Goal: Transaction & Acquisition: Purchase product/service

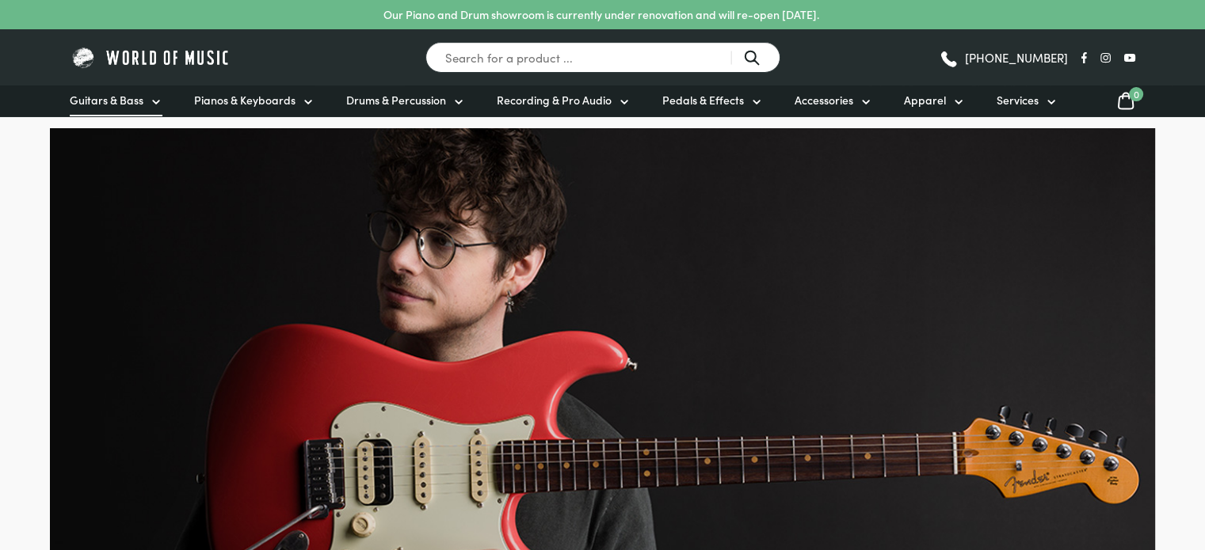
click at [128, 104] on span "Guitars & Bass" at bounding box center [107, 100] width 74 height 17
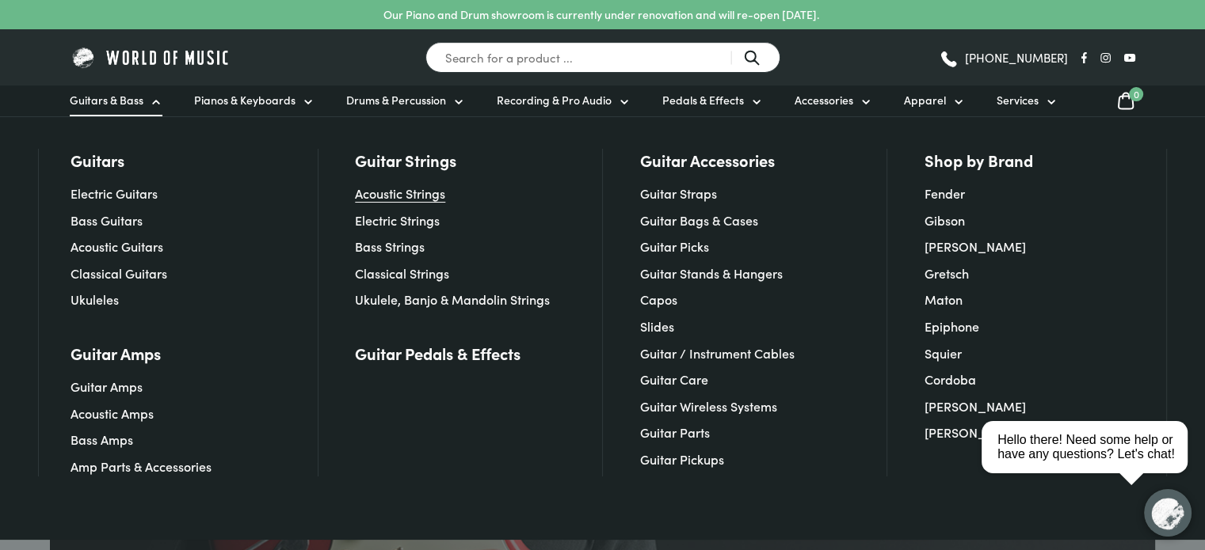
click at [390, 189] on link "Acoustic Strings" at bounding box center [400, 193] width 90 height 17
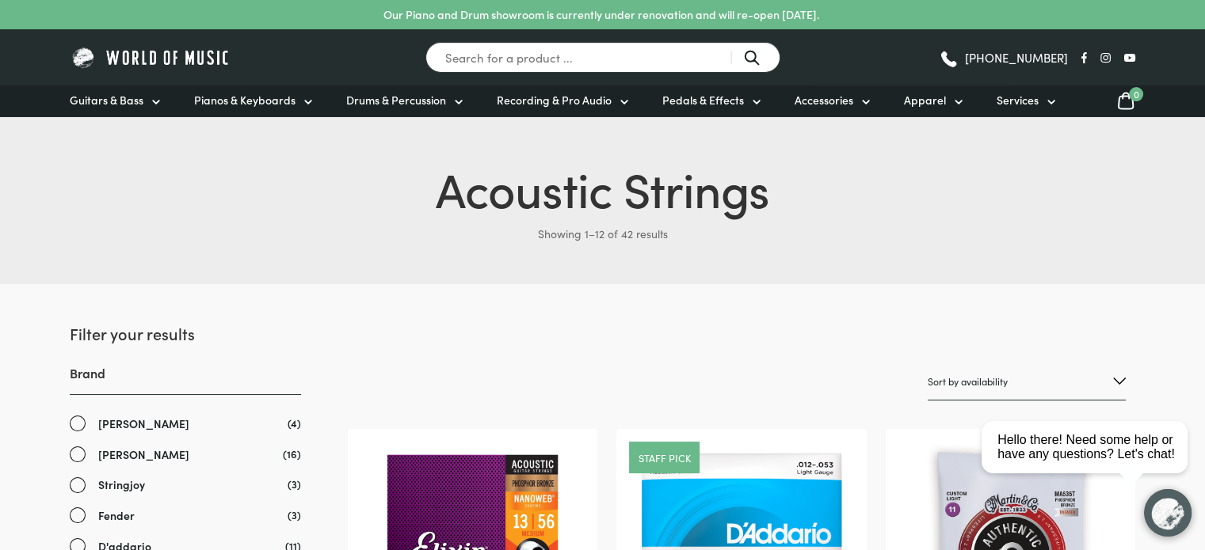
scroll to position [185, 0]
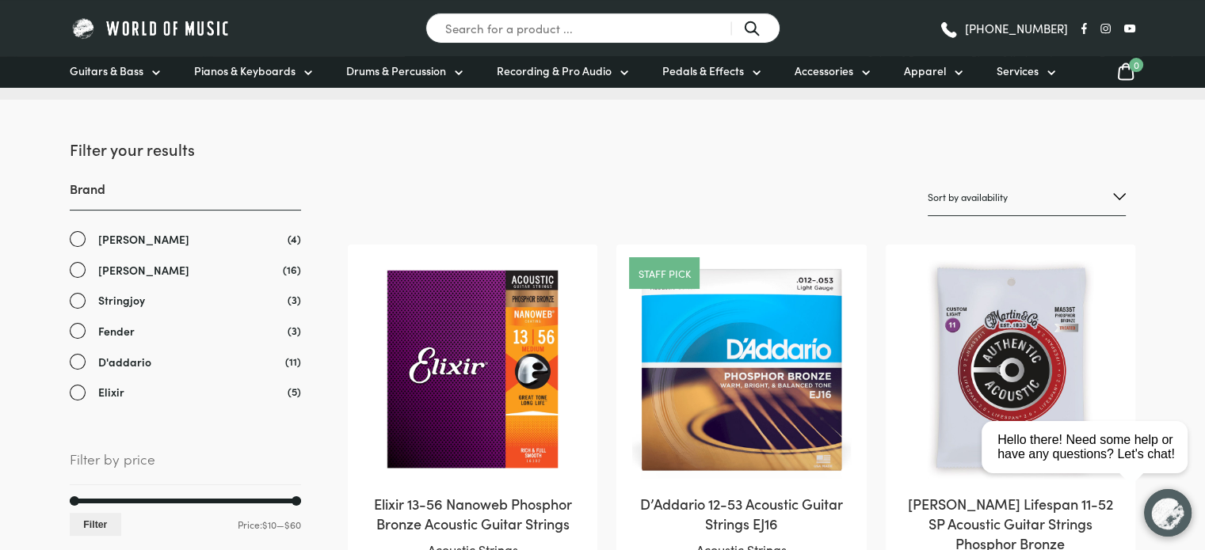
click at [70, 364] on link "D'addario" at bounding box center [185, 362] width 231 height 18
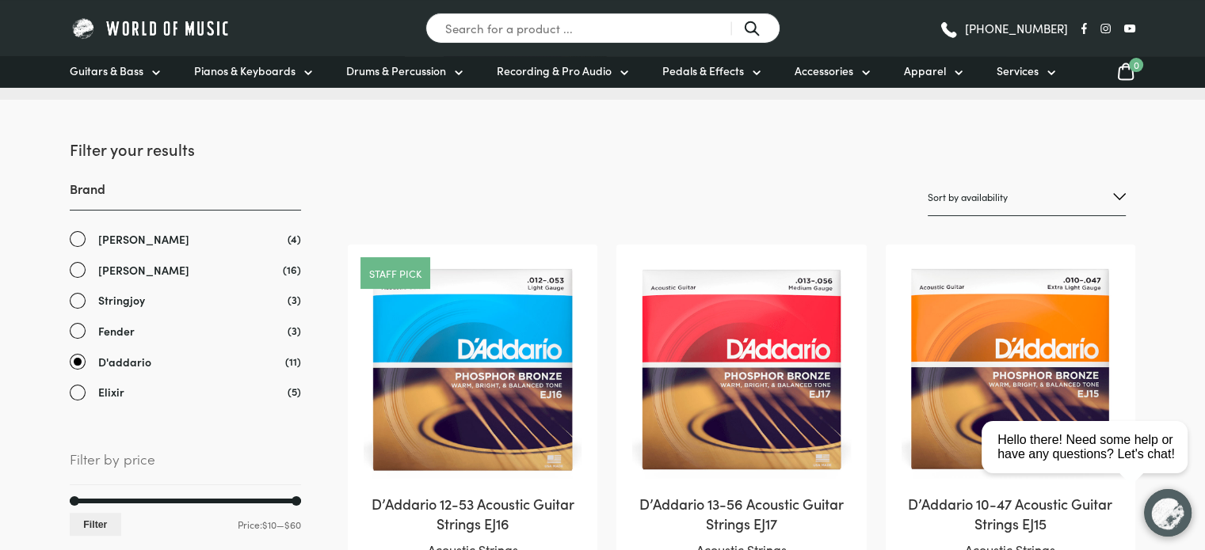
scroll to position [369, 0]
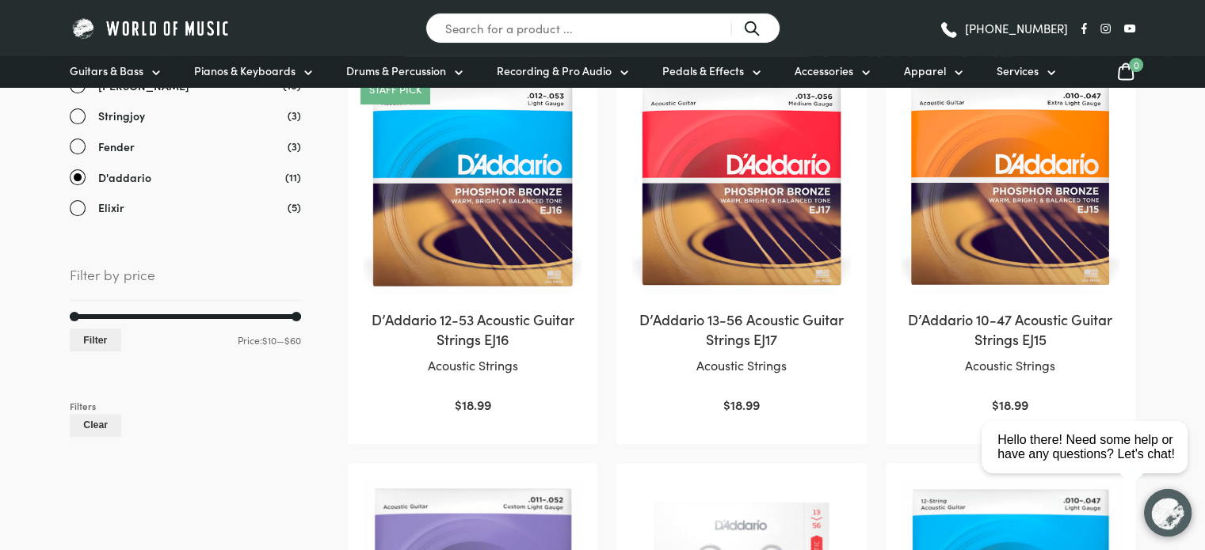
click at [492, 244] on img at bounding box center [473, 185] width 218 height 218
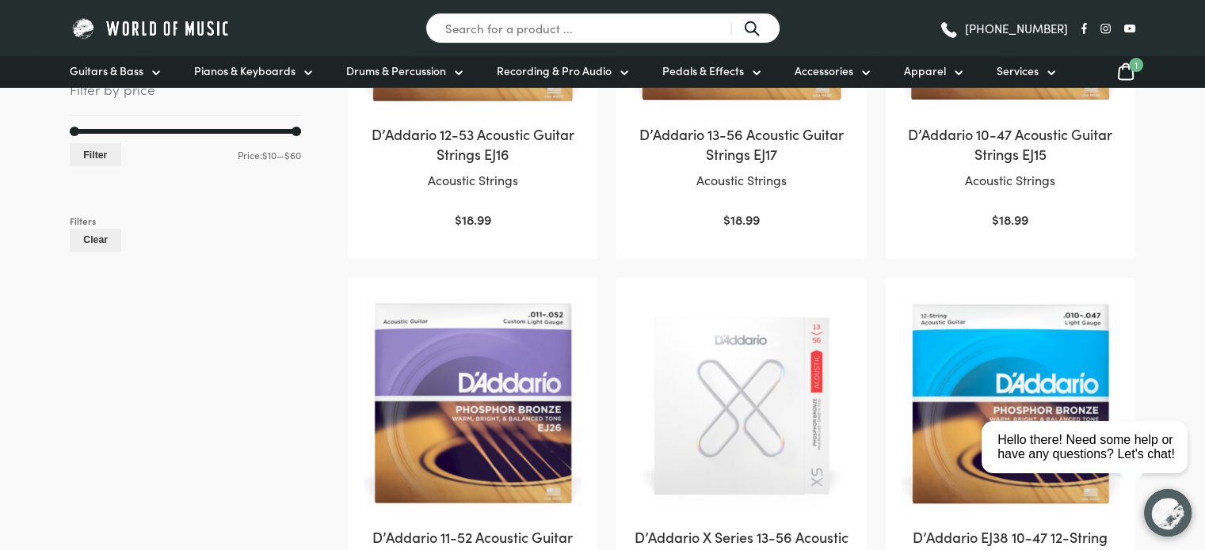
scroll to position [739, 0]
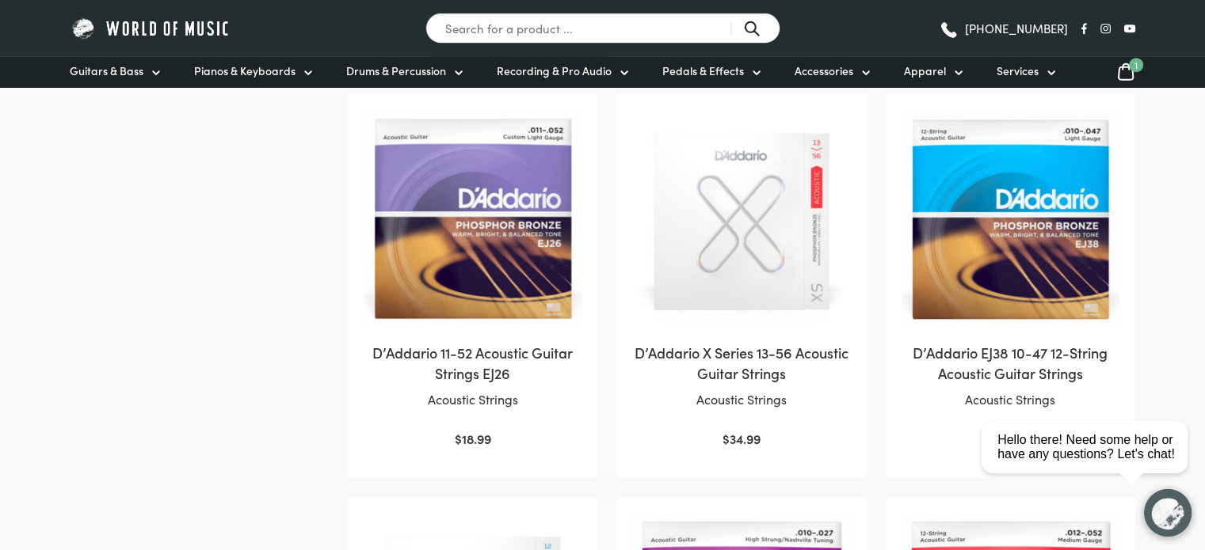
click at [1013, 364] on h2 "D’Addario EJ38 10-47 12-String Acoustic Guitar Strings" at bounding box center [1010, 363] width 218 height 40
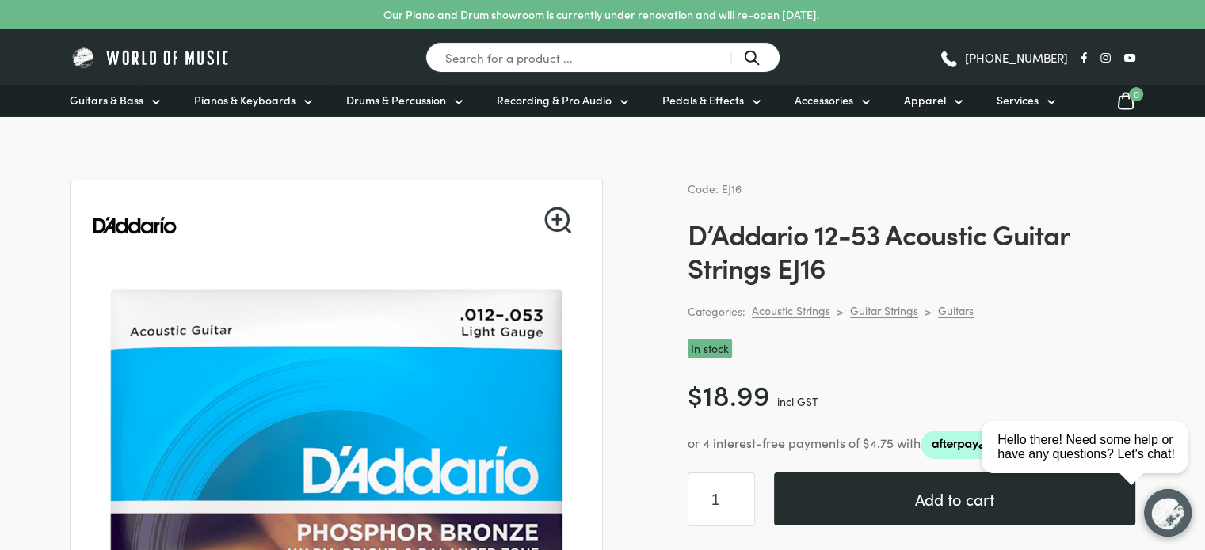
click at [858, 489] on button "Add to cart" at bounding box center [954, 499] width 361 height 53
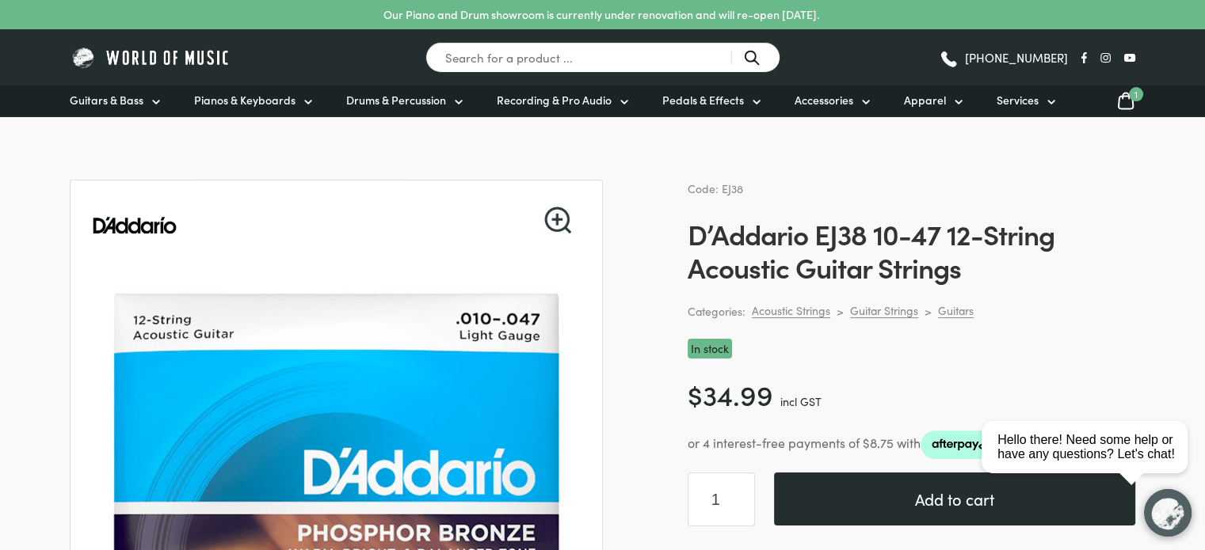
click at [893, 500] on button "Add to cart" at bounding box center [954, 499] width 361 height 53
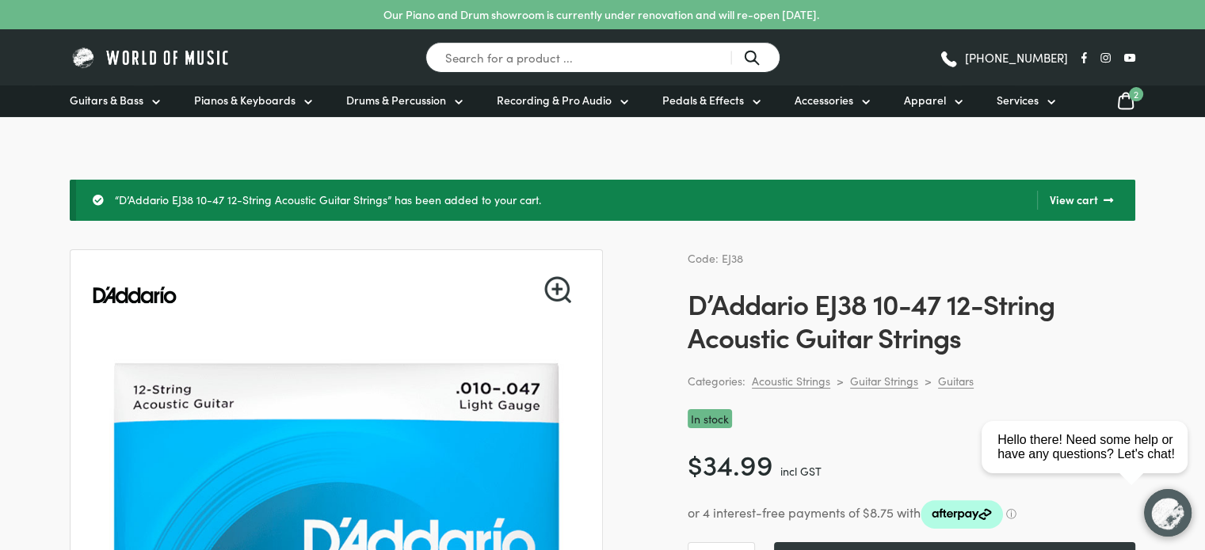
click at [1126, 94] on icon at bounding box center [1125, 101] width 19 height 20
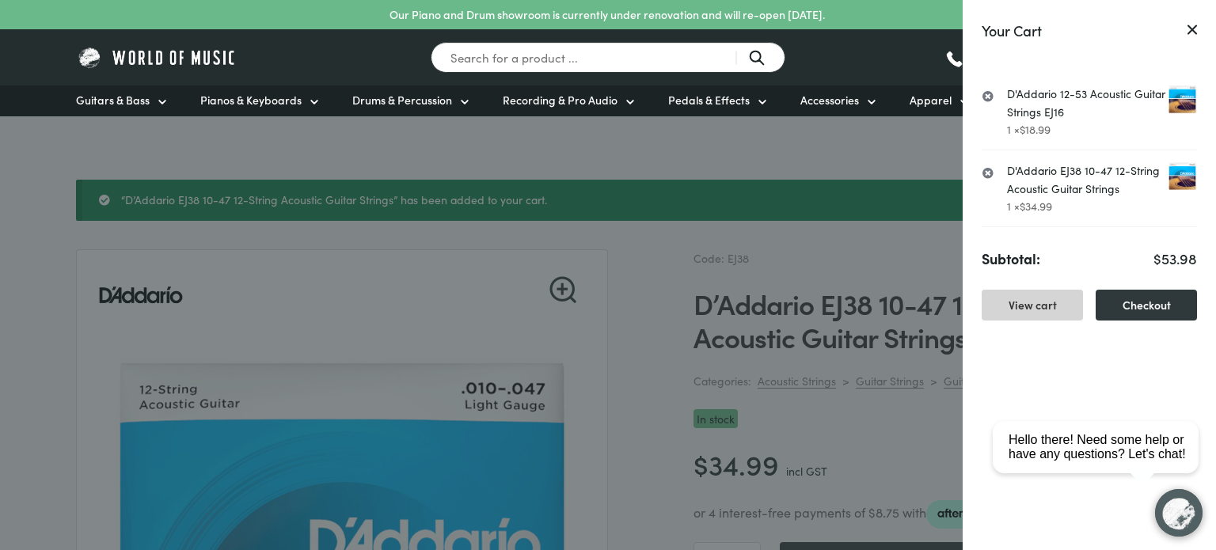
click at [1029, 300] on link "View cart" at bounding box center [1032, 305] width 101 height 31
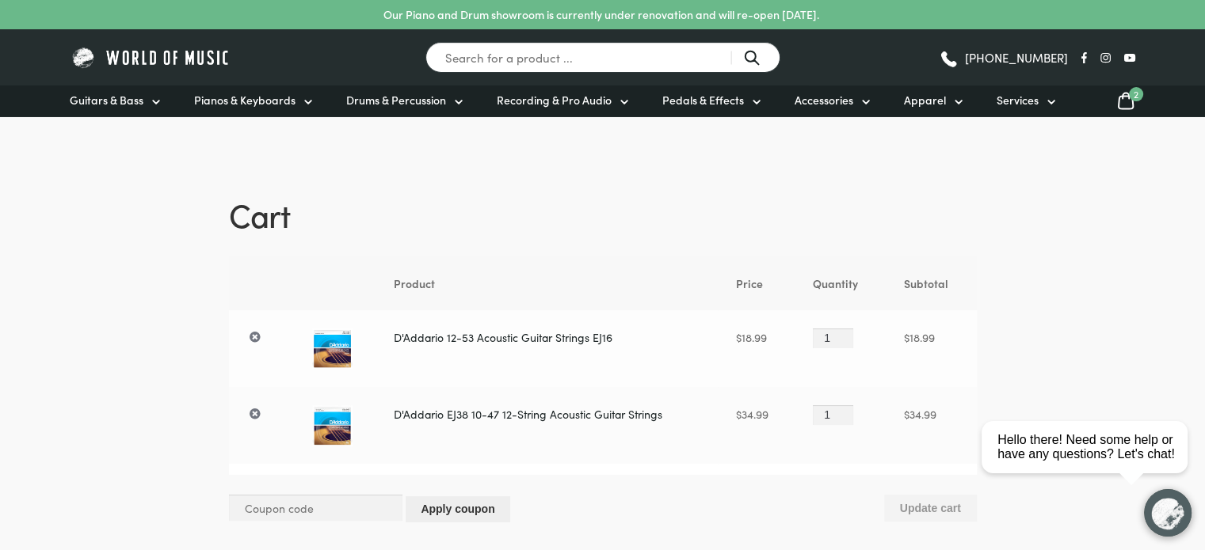
click at [174, 59] on img at bounding box center [151, 57] width 162 height 25
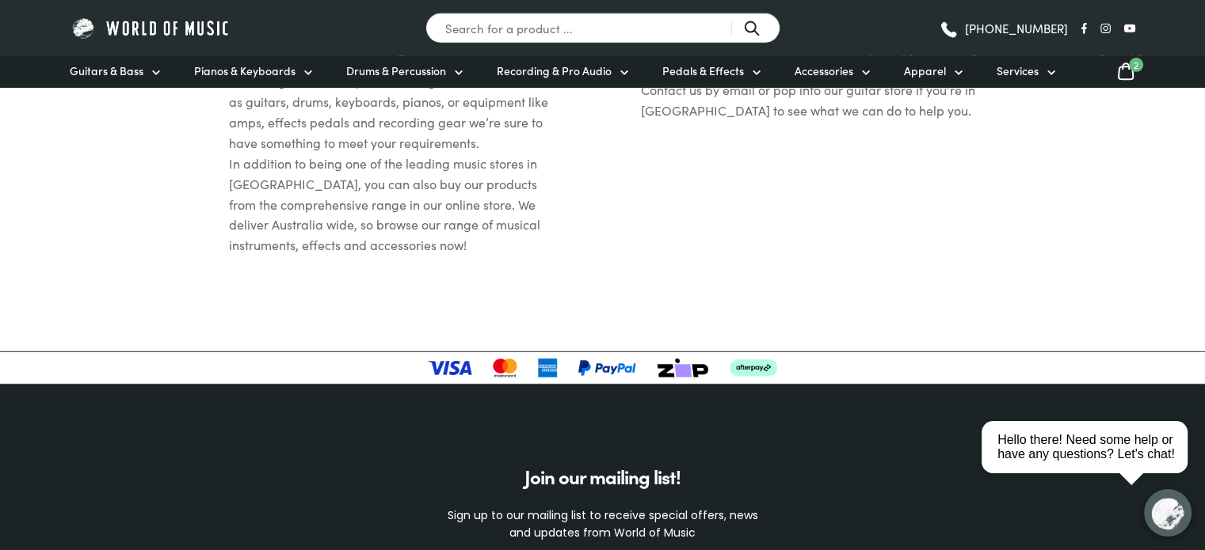
scroll to position [5378, 0]
